Goal: Communication & Community: Share content

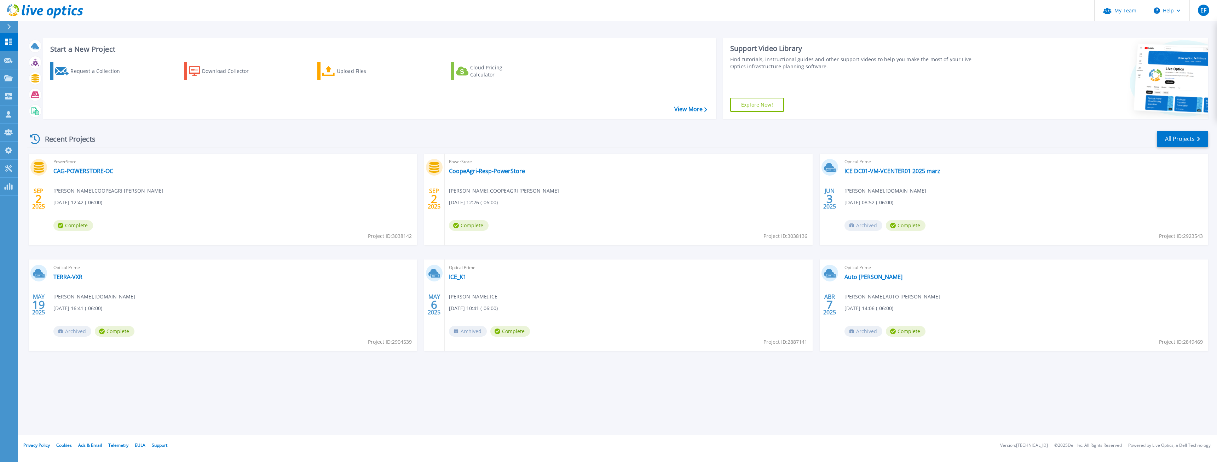
click at [464, 176] on div "PowerStore CoopeAgri-Resp-PowerStore Rudier Valverde , COOPEAGRI R.L. 09/02/202…" at bounding box center [629, 200] width 368 height 92
click at [470, 173] on link "CoopeAgri-Resp-PowerStore" at bounding box center [487, 170] width 76 height 7
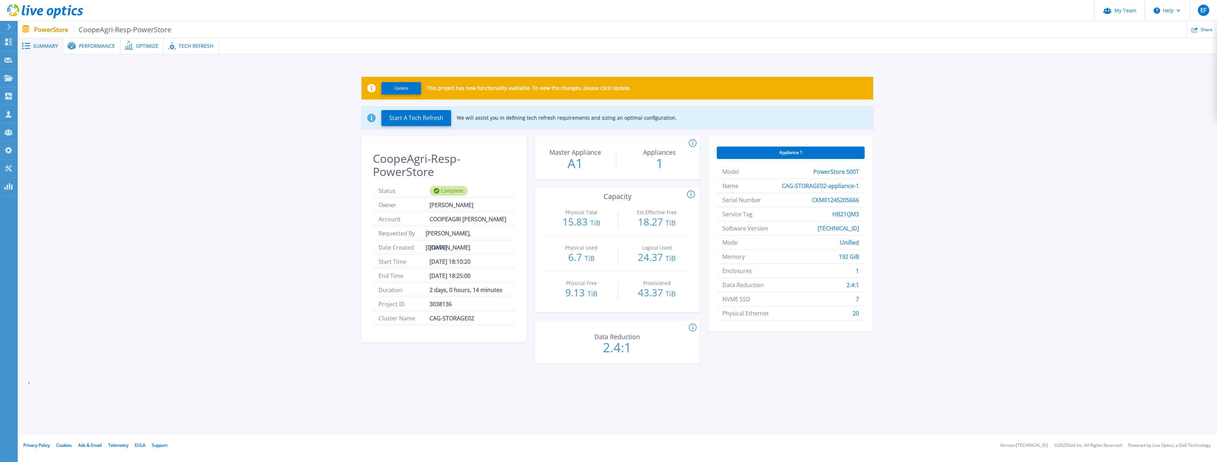
click at [107, 42] on div "Performance" at bounding box center [91, 46] width 57 height 16
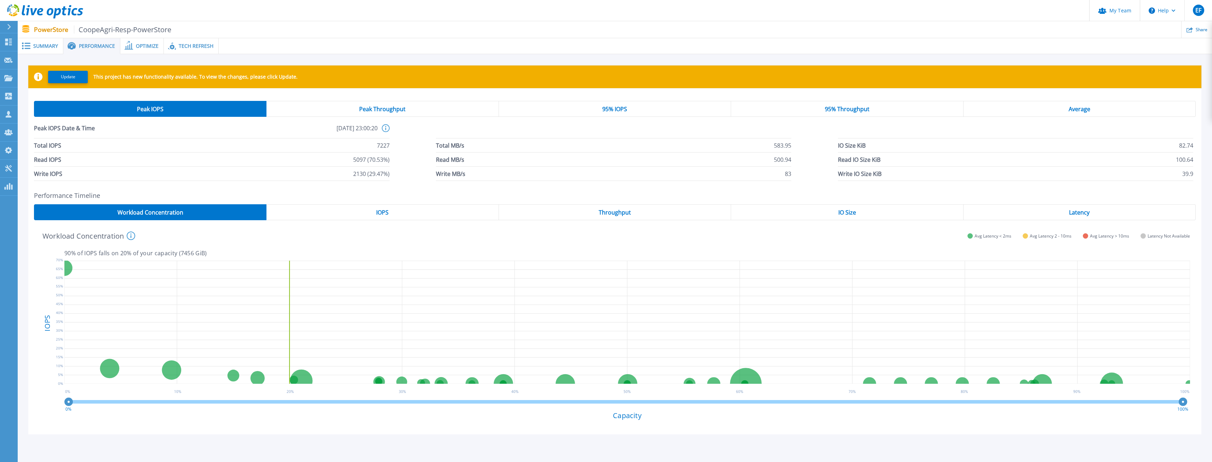
click at [145, 48] on span "Optimize" at bounding box center [147, 46] width 23 height 5
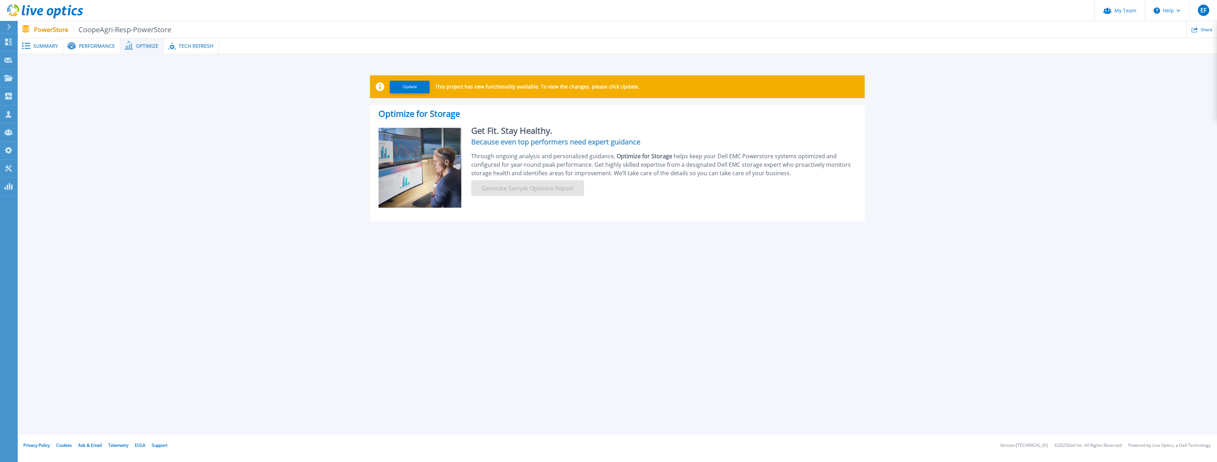
click at [201, 51] on div "Tech Refresh" at bounding box center [191, 46] width 55 height 16
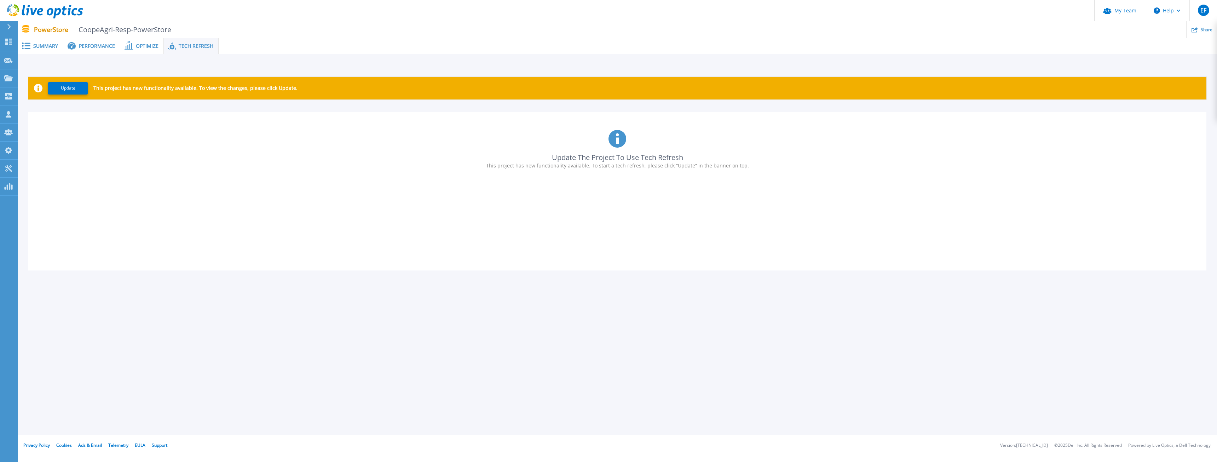
click at [141, 28] on span "CoopeAgri-Resp-PowerStore" at bounding box center [123, 29] width 98 height 8
click at [79, 44] on span "Performance" at bounding box center [97, 46] width 36 height 5
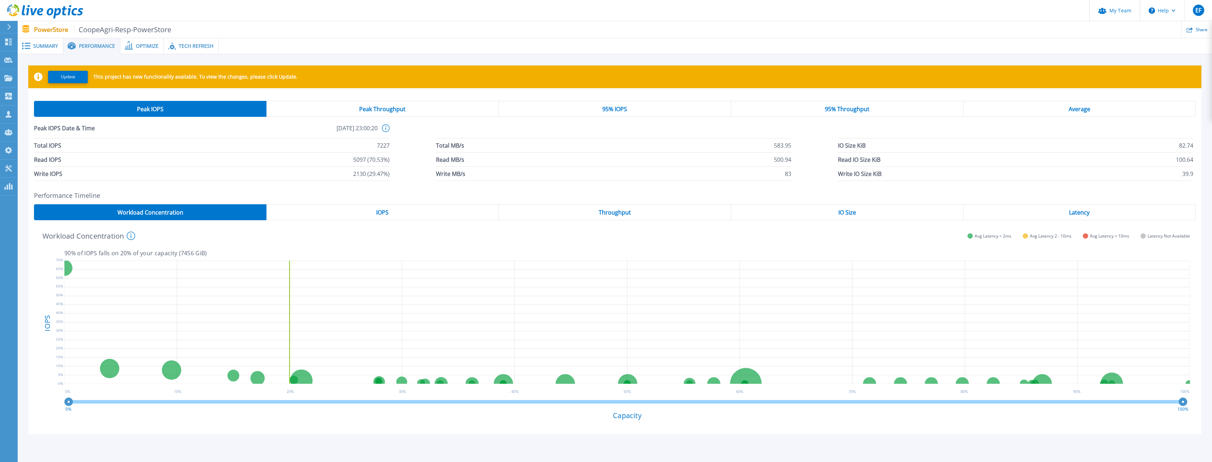
click at [52, 44] on span "Summary" at bounding box center [45, 46] width 25 height 5
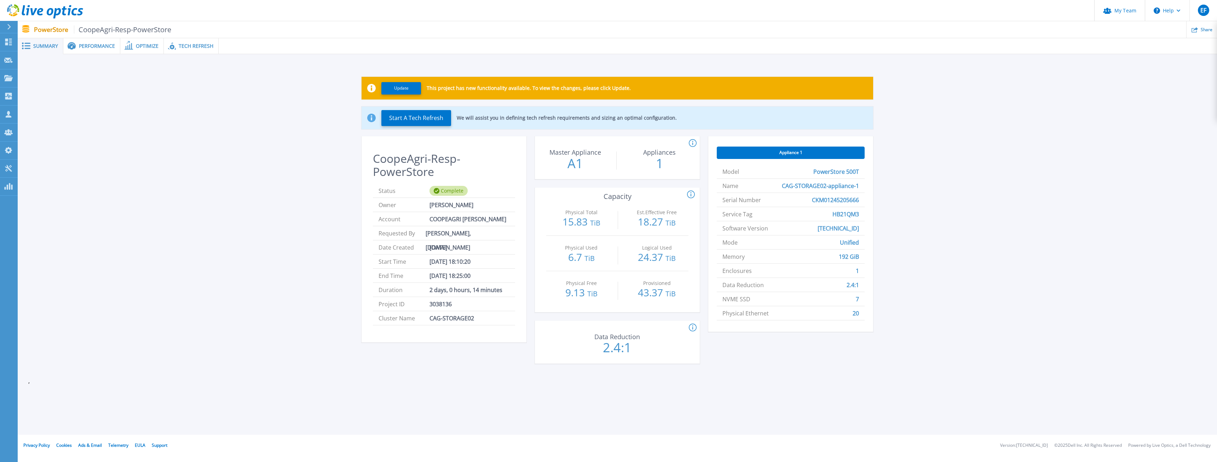
click at [13, 28] on div at bounding box center [11, 27] width 11 height 12
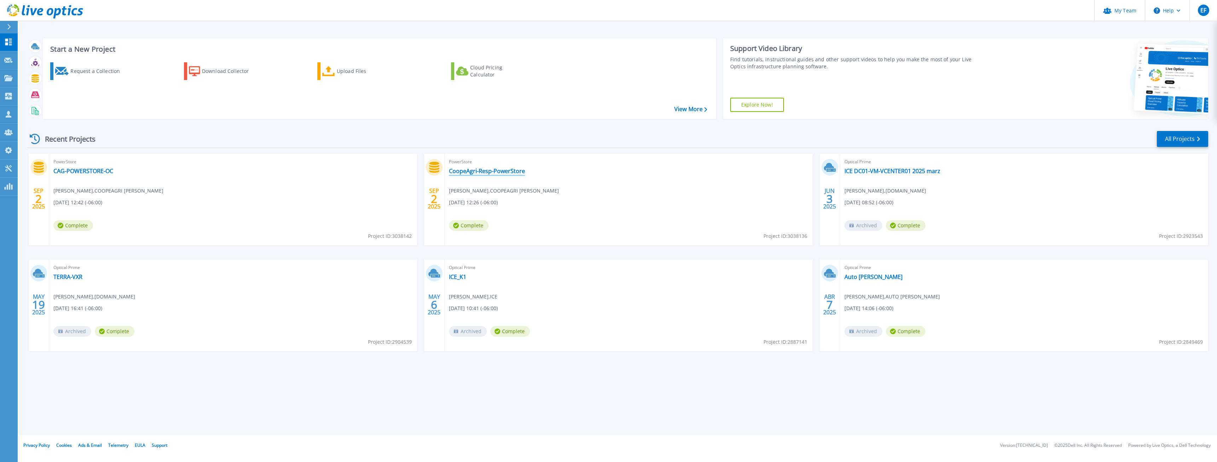
click at [483, 172] on link "CoopeAgri-Resp-PowerStore" at bounding box center [487, 170] width 76 height 7
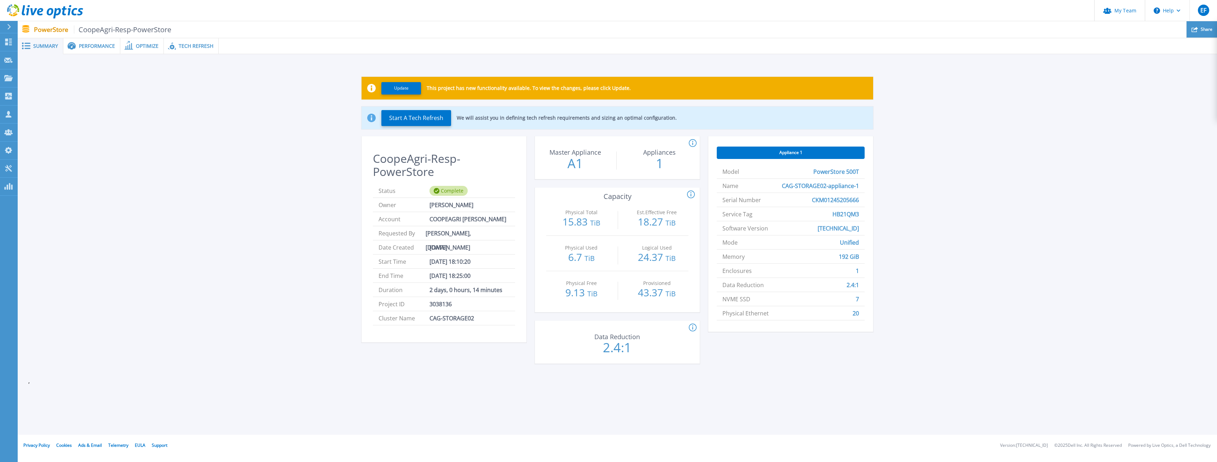
click at [1198, 36] on div "Share" at bounding box center [1201, 29] width 30 height 17
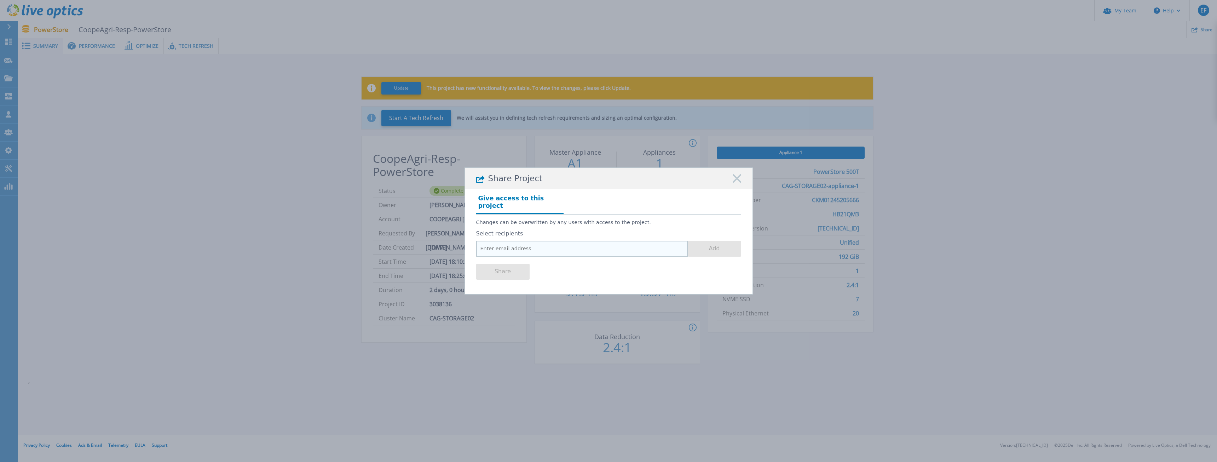
click at [529, 243] on input "email" at bounding box center [582, 249] width 212 height 16
drag, startPoint x: 529, startPoint y: 243, endPoint x: 625, endPoint y: 253, distance: 96.0
click at [625, 256] on div "Share" at bounding box center [608, 270] width 265 height 28
click at [607, 244] on input "amorales@" at bounding box center [582, 249] width 212 height 16
type input "[EMAIL_ADDRESS][DOMAIN_NAME]"
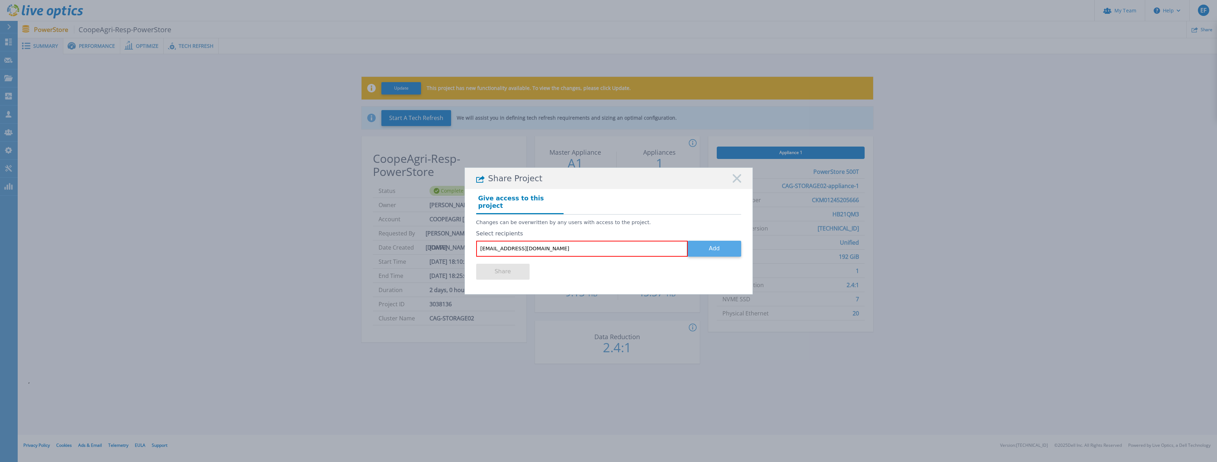
click at [723, 241] on button "Add" at bounding box center [714, 249] width 53 height 16
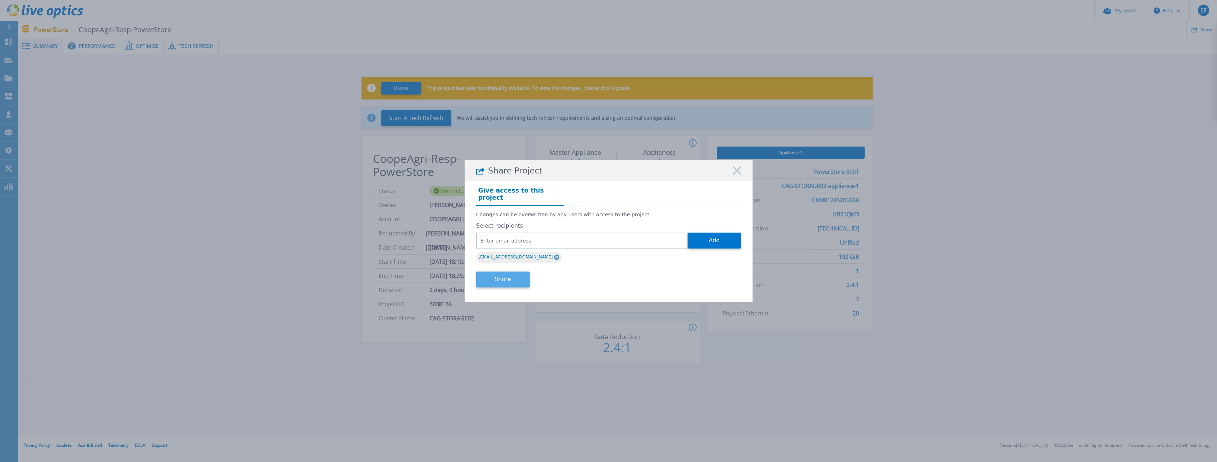
click at [494, 278] on button "Share" at bounding box center [502, 279] width 53 height 16
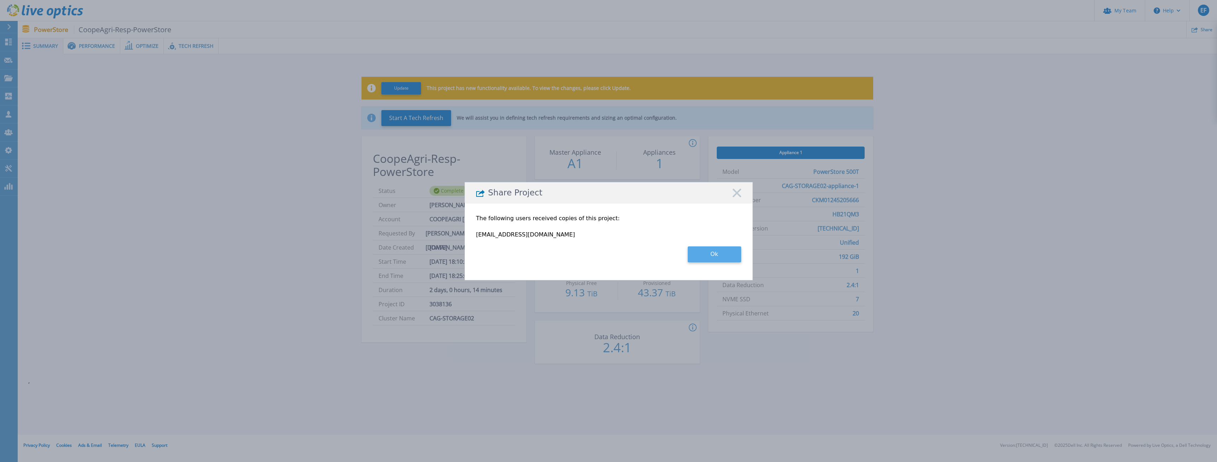
click at [716, 257] on button "Ok" at bounding box center [714, 254] width 53 height 16
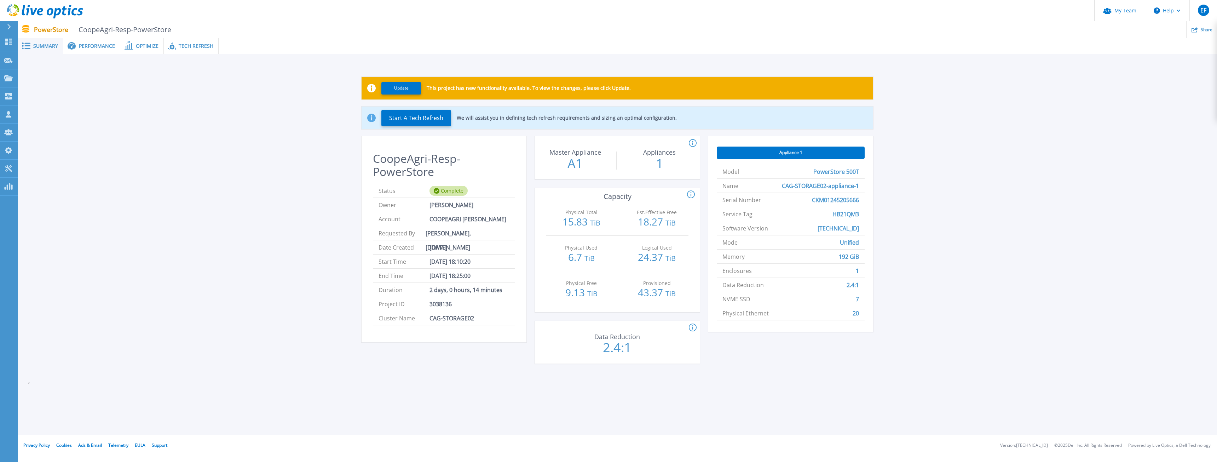
click at [18, 29] on div "PowerStore CoopeAgri-Resp-PowerStore Share" at bounding box center [617, 29] width 1199 height 17
click at [7, 26] on icon at bounding box center [9, 27] width 4 height 6
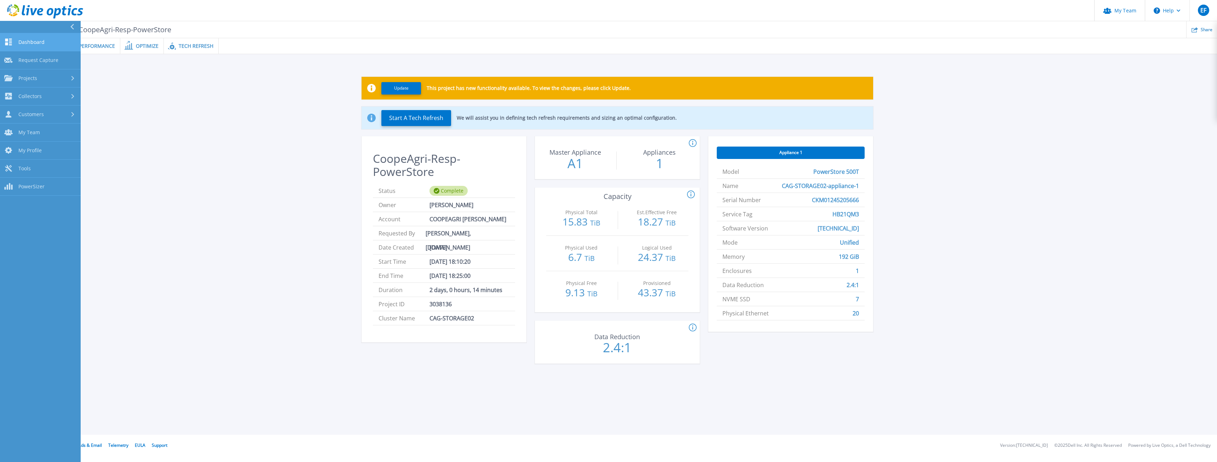
click at [31, 41] on span "Dashboard" at bounding box center [31, 42] width 26 height 6
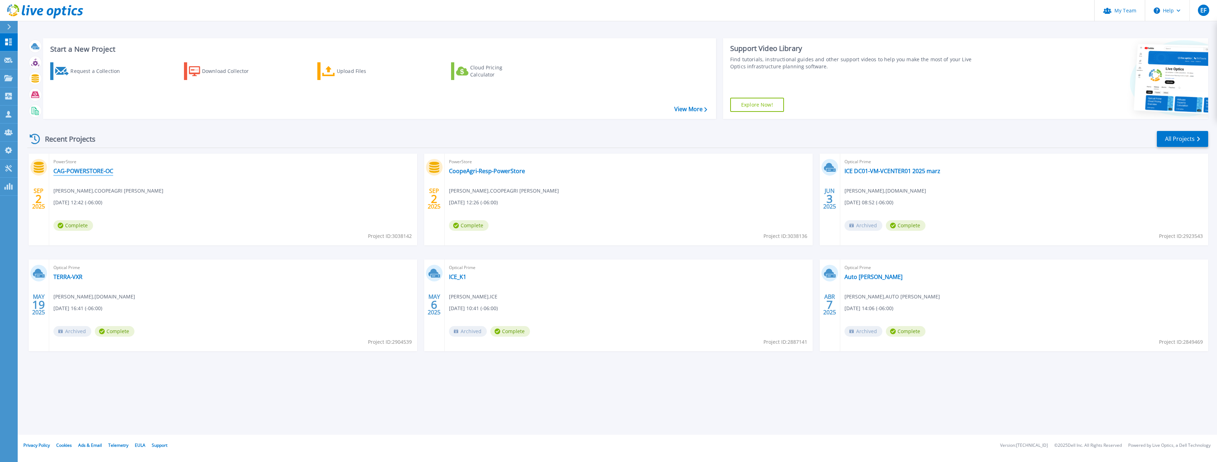
click at [91, 168] on link "CAG-POWERSTORE-OC" at bounding box center [83, 170] width 60 height 7
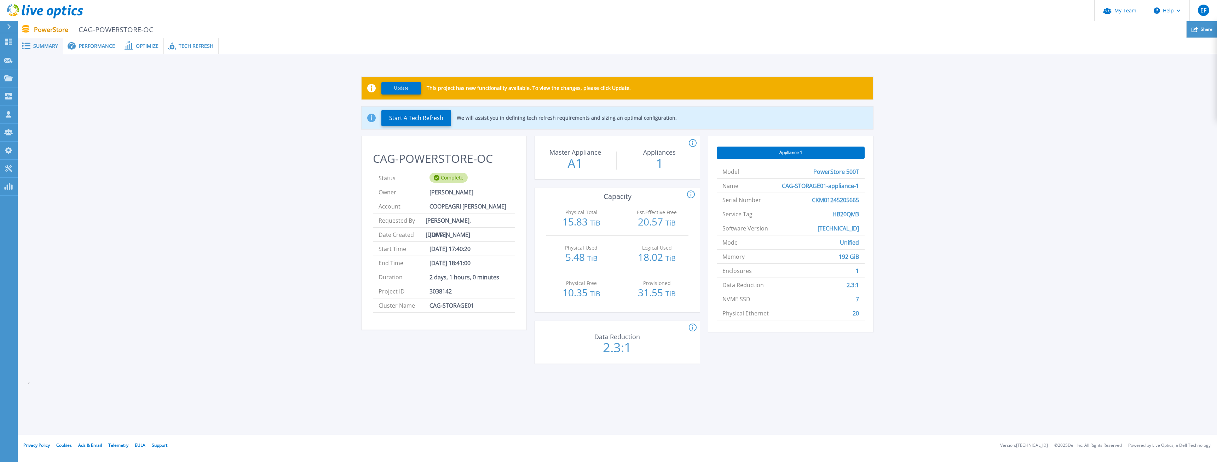
click at [1211, 21] on div "Share" at bounding box center [1201, 29] width 30 height 17
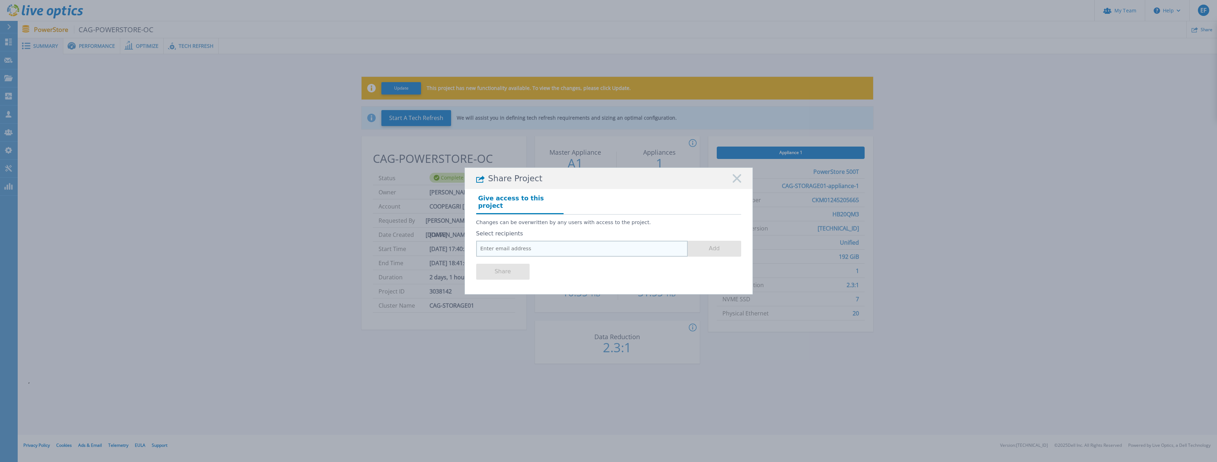
click at [549, 244] on input "email" at bounding box center [582, 249] width 212 height 16
type input "amorales@nortec.co.cr"
click at [712, 245] on button "Add" at bounding box center [714, 249] width 53 height 16
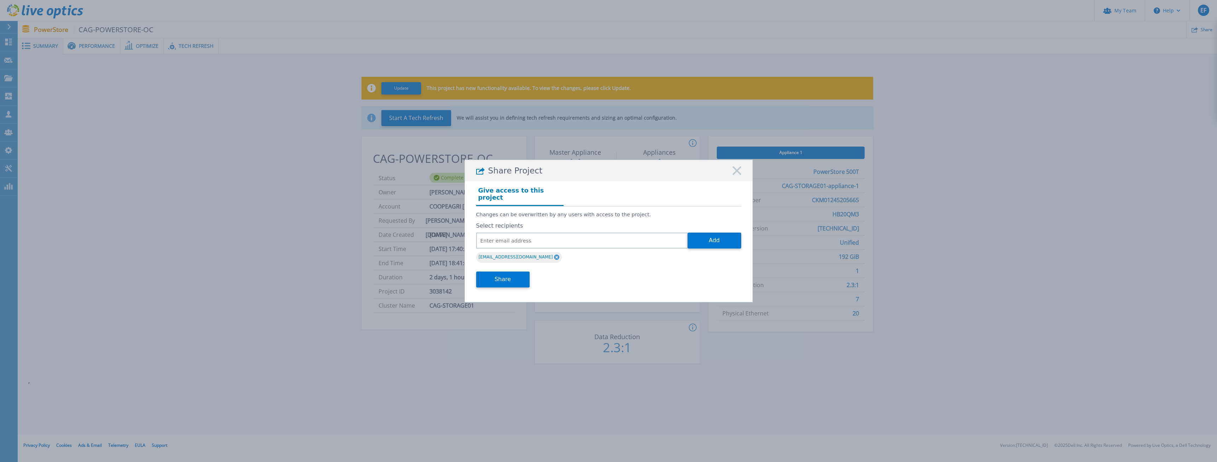
click at [503, 290] on div "Give access to this project Changes can be overwritten by any users with access…" at bounding box center [609, 238] width 288 height 115
drag, startPoint x: 504, startPoint y: 270, endPoint x: 506, endPoint y: 264, distance: 6.0
click at [504, 271] on button "Share" at bounding box center [502, 279] width 53 height 16
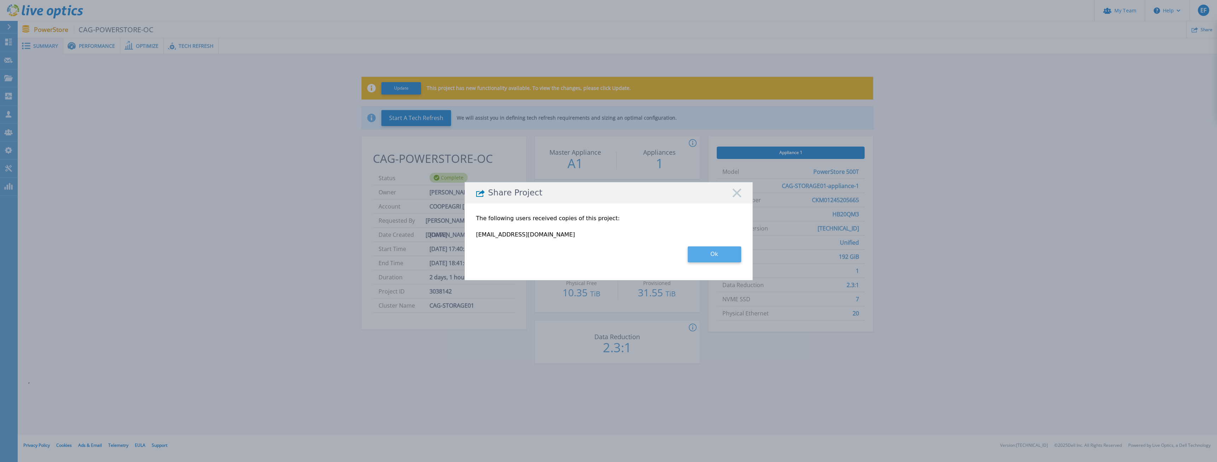
click at [725, 261] on button "Ok" at bounding box center [714, 254] width 53 height 16
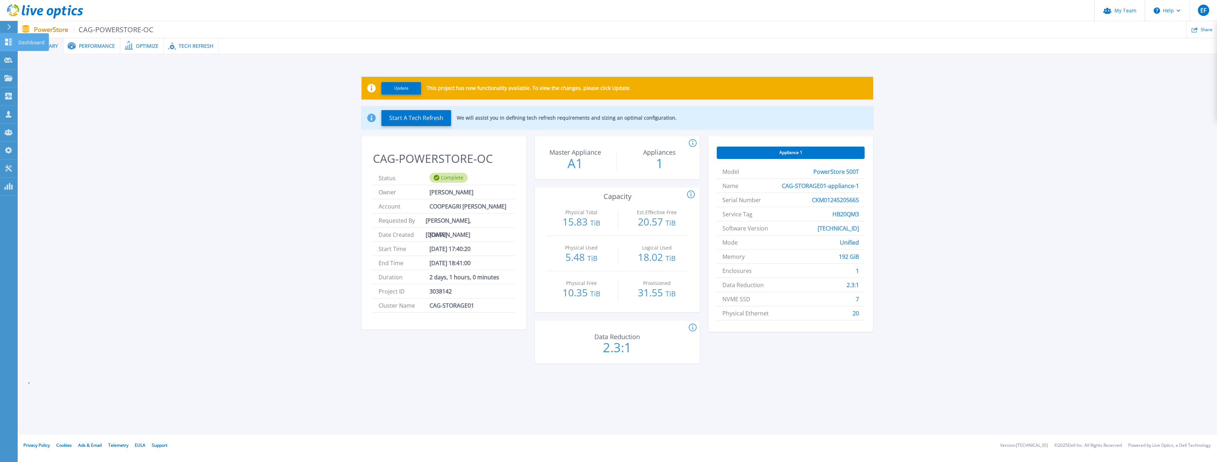
click at [7, 46] on link "Dashboard Dashboard" at bounding box center [9, 42] width 18 height 18
